Goal: Task Accomplishment & Management: Manage account settings

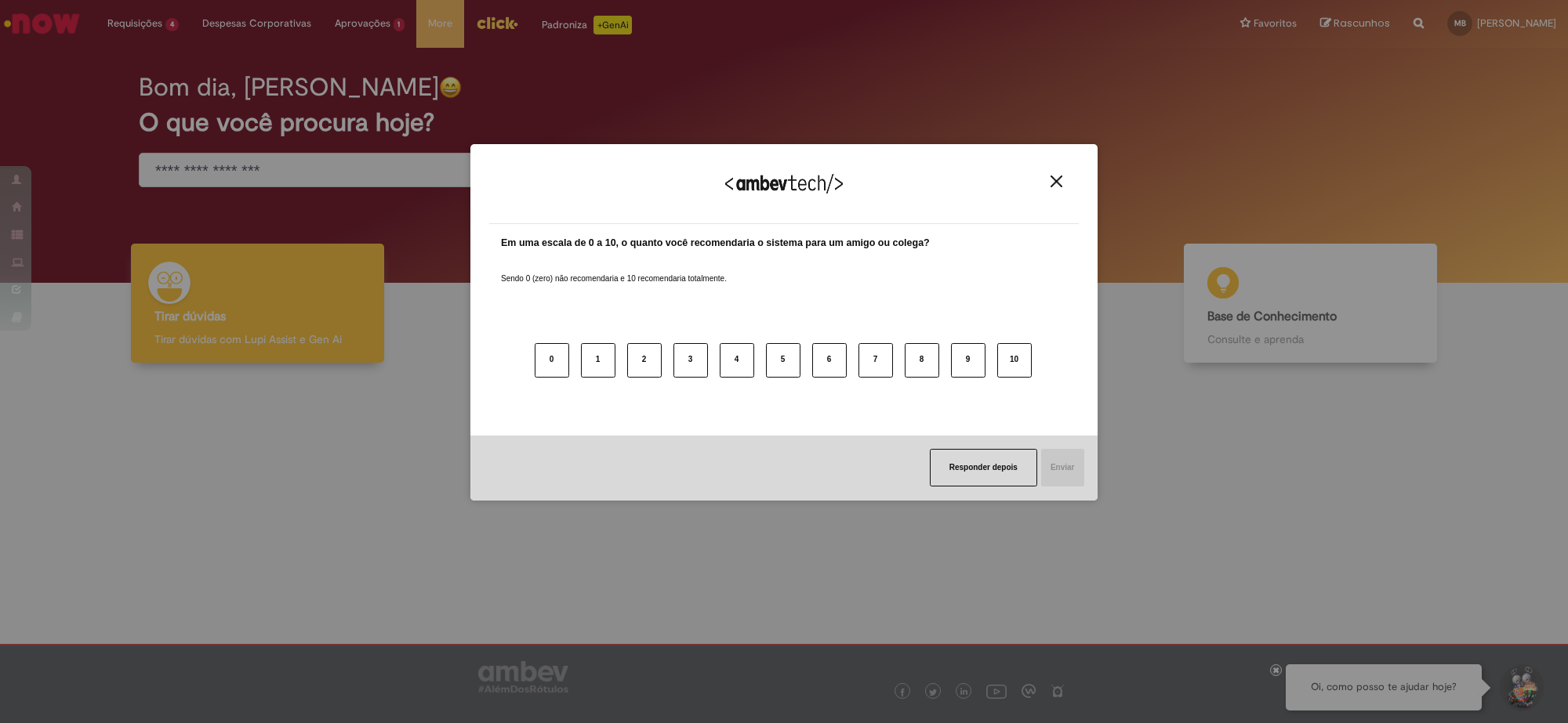
click at [1057, 172] on div "Agradecemos seu feedback!" at bounding box center [784, 194] width 590 height 61
click at [1056, 190] on div "Agradecemos seu feedback!" at bounding box center [784, 194] width 590 height 61
click at [1056, 184] on img "Close" at bounding box center [1056, 181] width 12 height 12
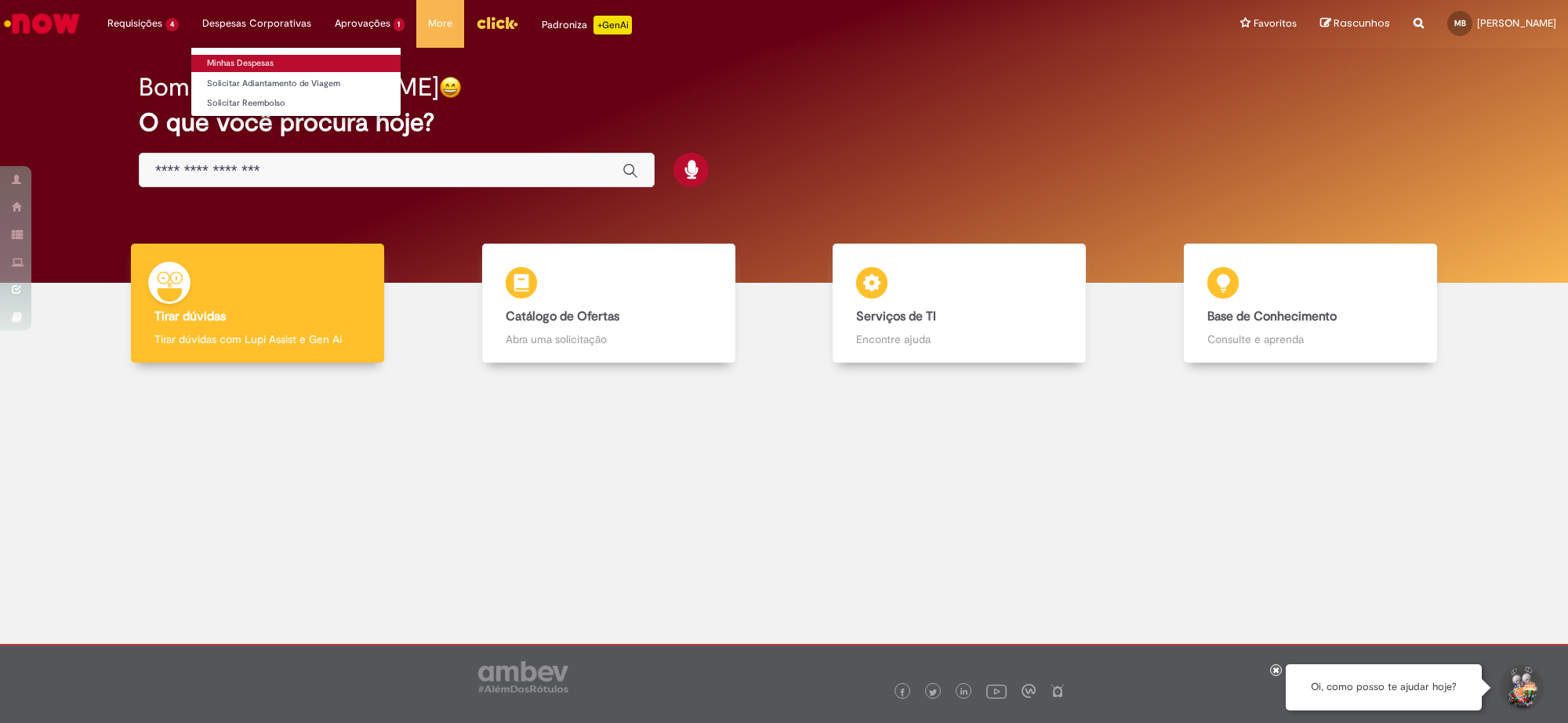
click at [237, 56] on link "Minhas Despesas" at bounding box center [296, 63] width 209 height 17
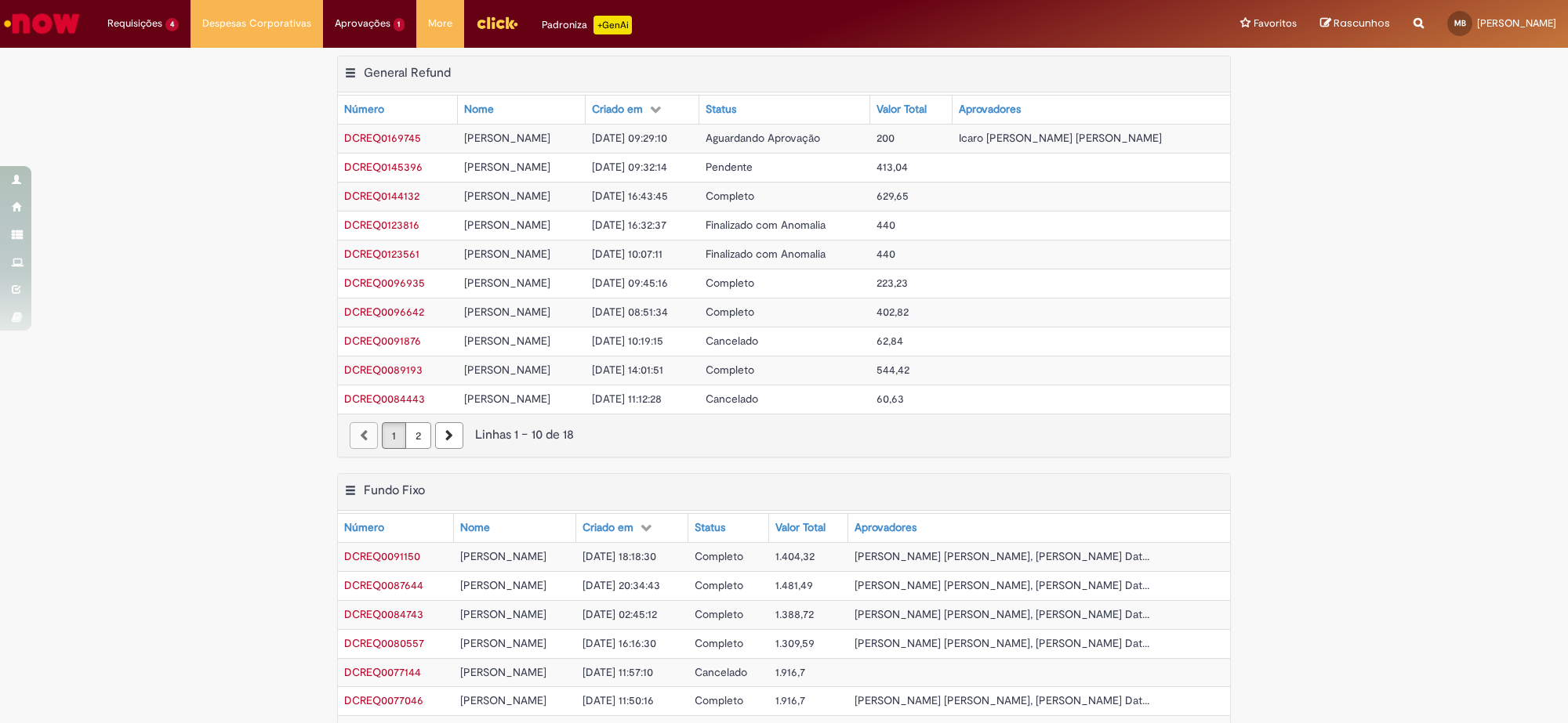
click at [362, 136] on span "DCREQ0169745" at bounding box center [382, 138] width 76 height 14
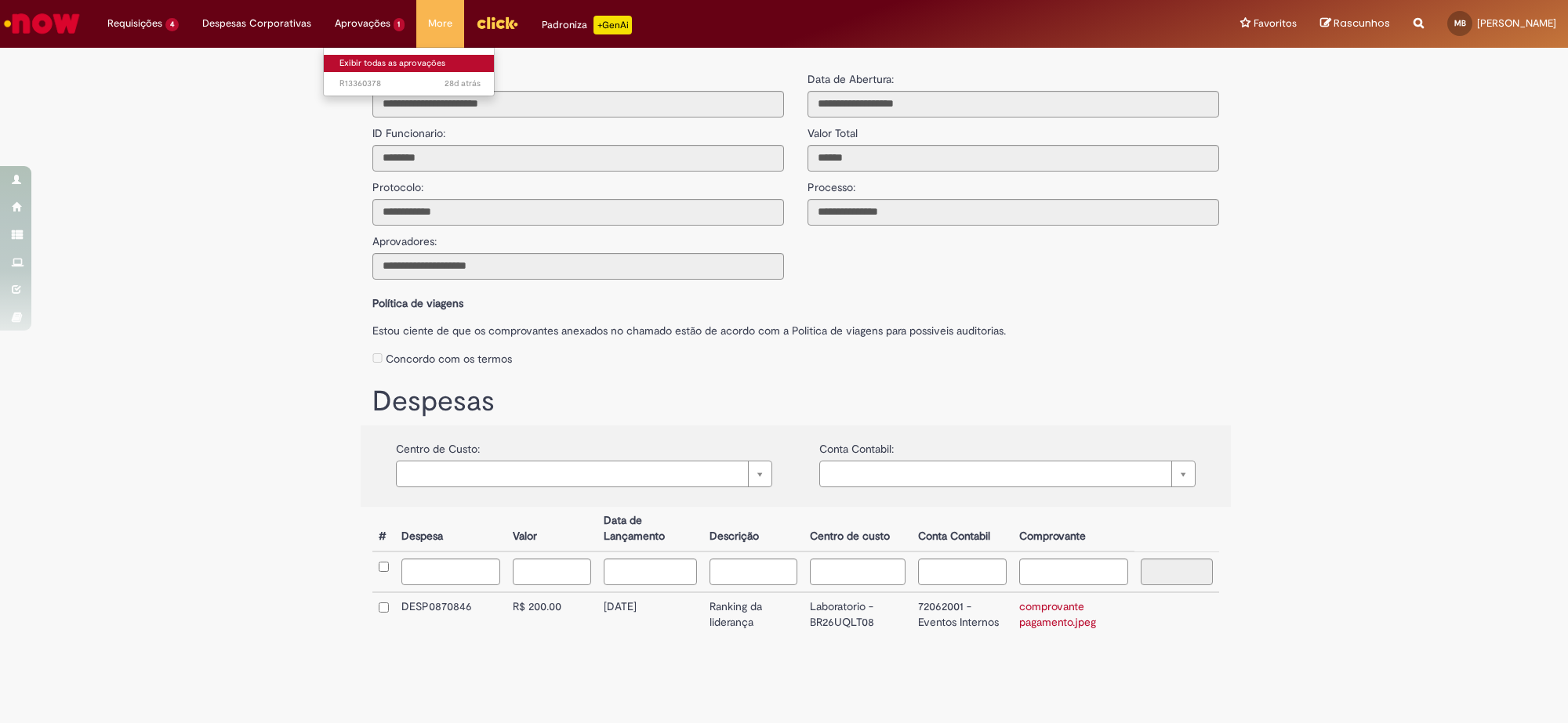
click at [368, 65] on link "Exibir todas as aprovações" at bounding box center [409, 63] width 172 height 17
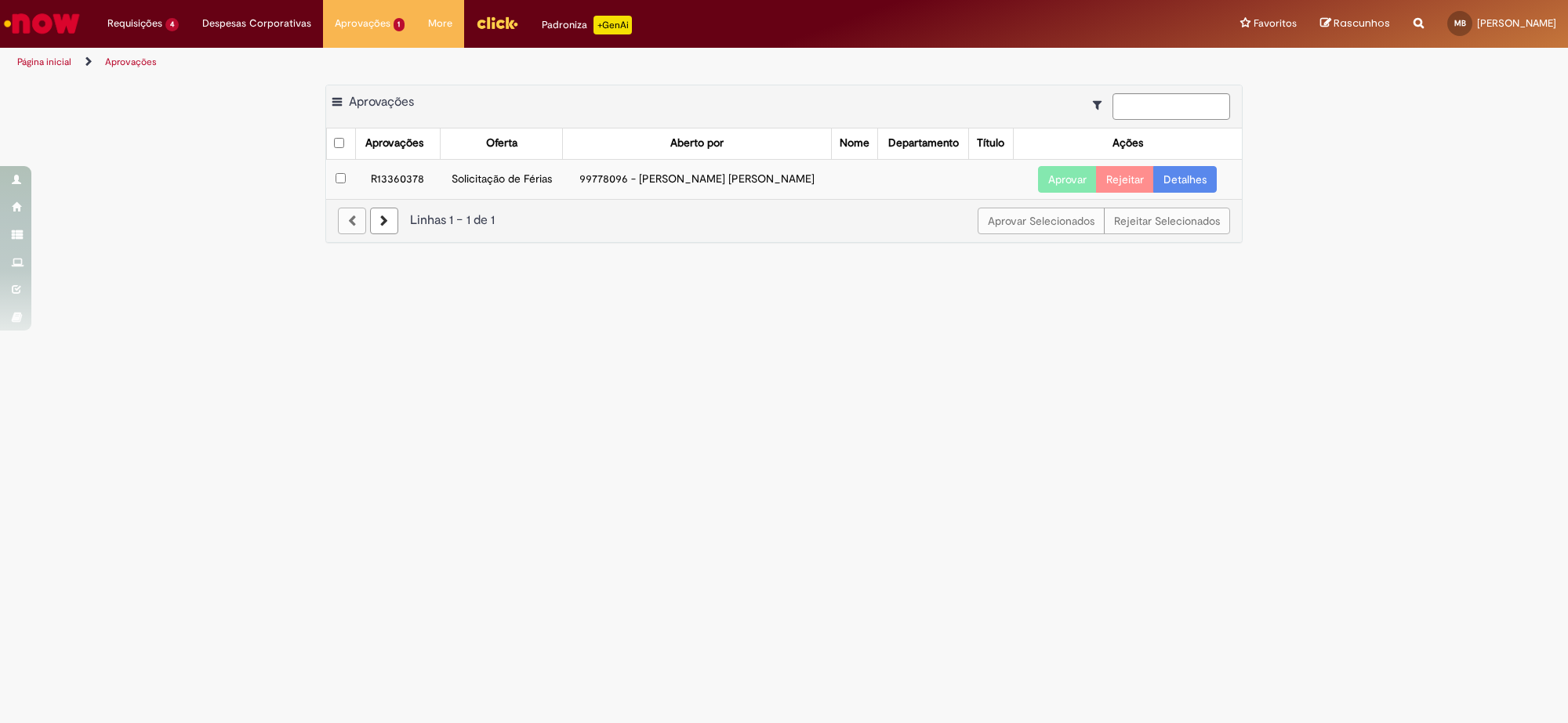
click at [1068, 179] on button "Aprovar" at bounding box center [1067, 179] width 59 height 27
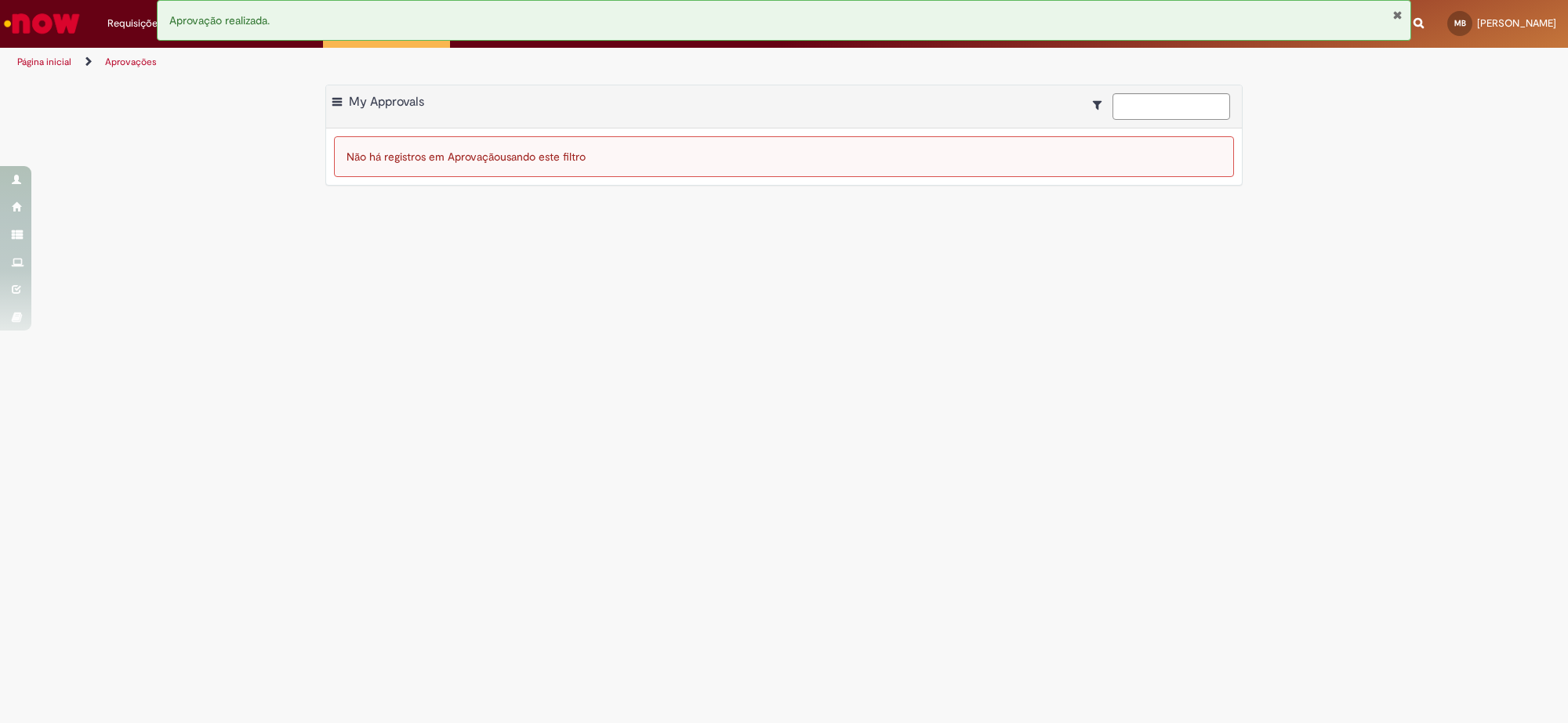
click at [75, 0] on link "Ir para a Homepage" at bounding box center [42, 23] width 84 height 47
